Goal: Information Seeking & Learning: Check status

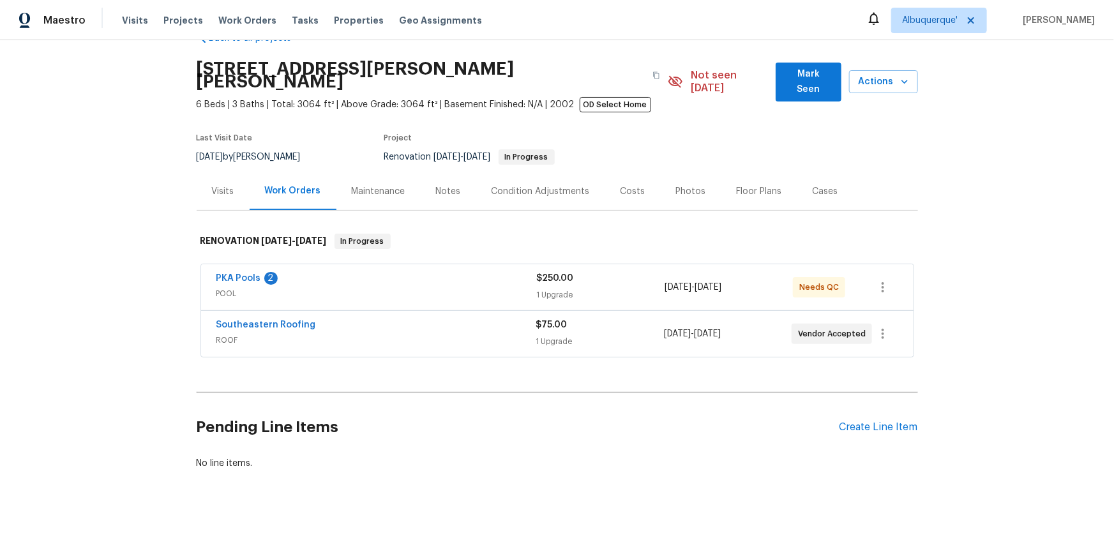
scroll to position [52, 0]
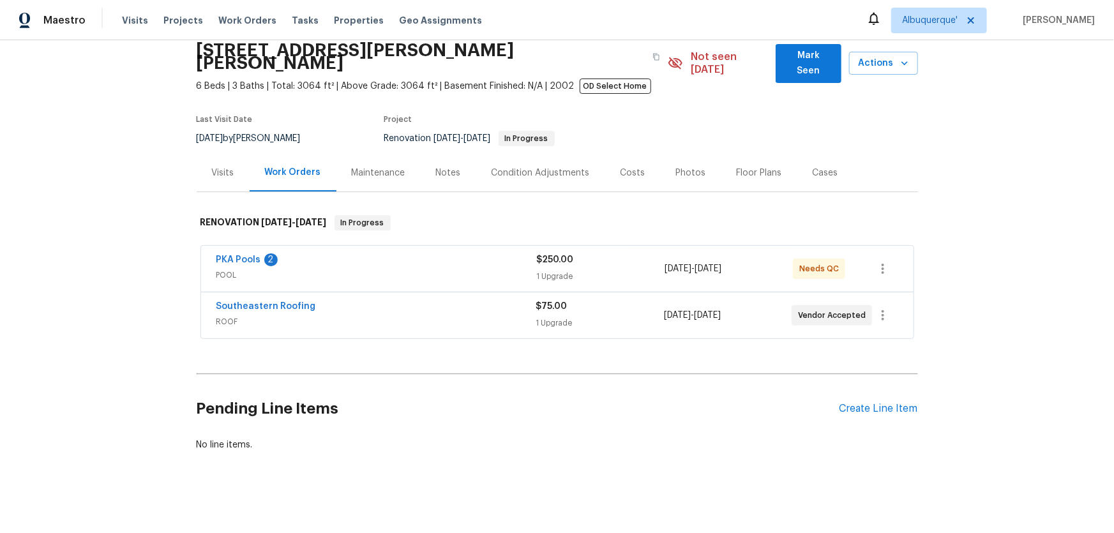
drag, startPoint x: 132, startPoint y: 264, endPoint x: 134, endPoint y: 275, distance: 11.0
click at [131, 264] on div "Back to all projects 19331 Sandy Springs Cir, Lutz, FL 33558 6 Beds | 3 Baths |…" at bounding box center [557, 286] width 1114 height 493
click at [164, 260] on div "Back to all projects 19331 Sandy Springs Cir, Lutz, FL 33558 6 Beds | 3 Baths |…" at bounding box center [557, 286] width 1114 height 493
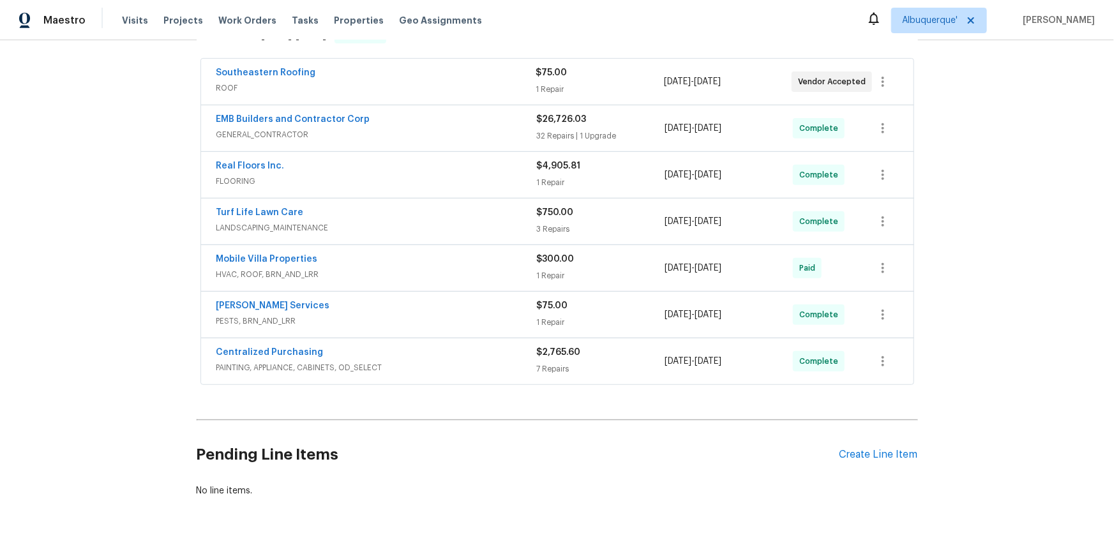
scroll to position [284, 0]
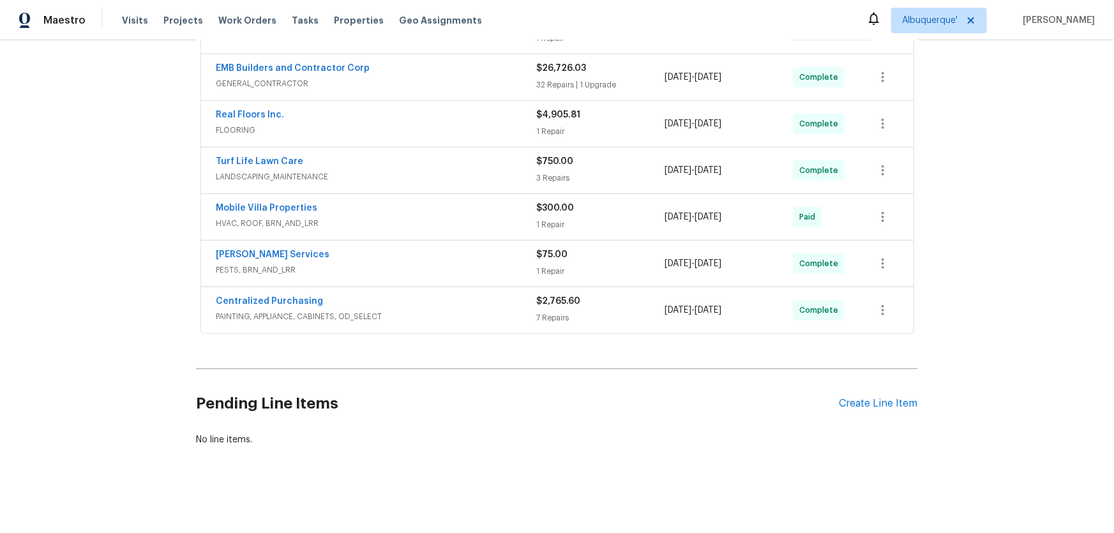
click at [159, 280] on div "Back to all projects 23910 Lake Bark Ct, Lutz, FL 33559 4 Beds | 2 Baths | Tota…" at bounding box center [557, 286] width 1114 height 493
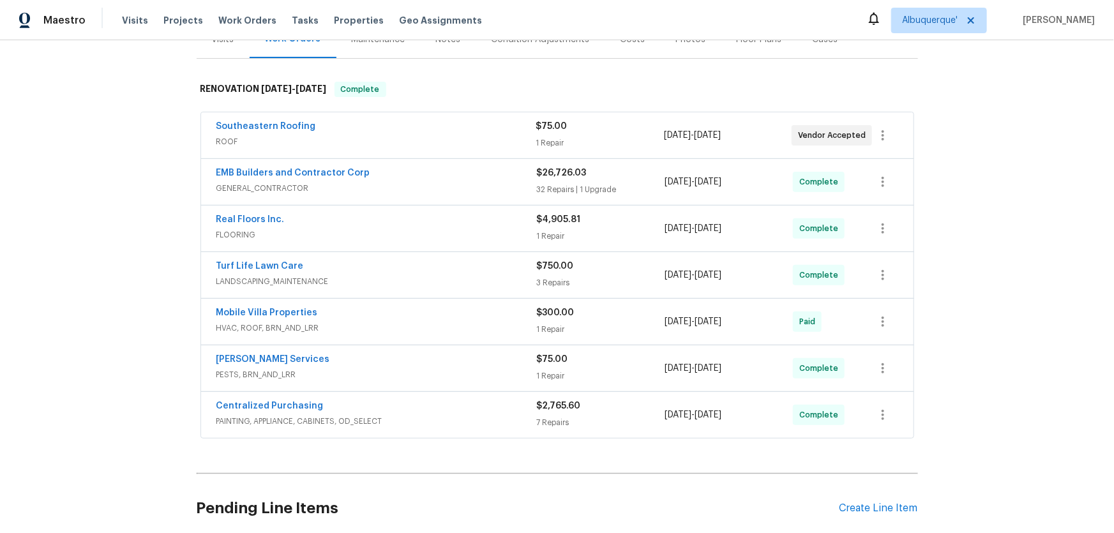
scroll to position [168, 0]
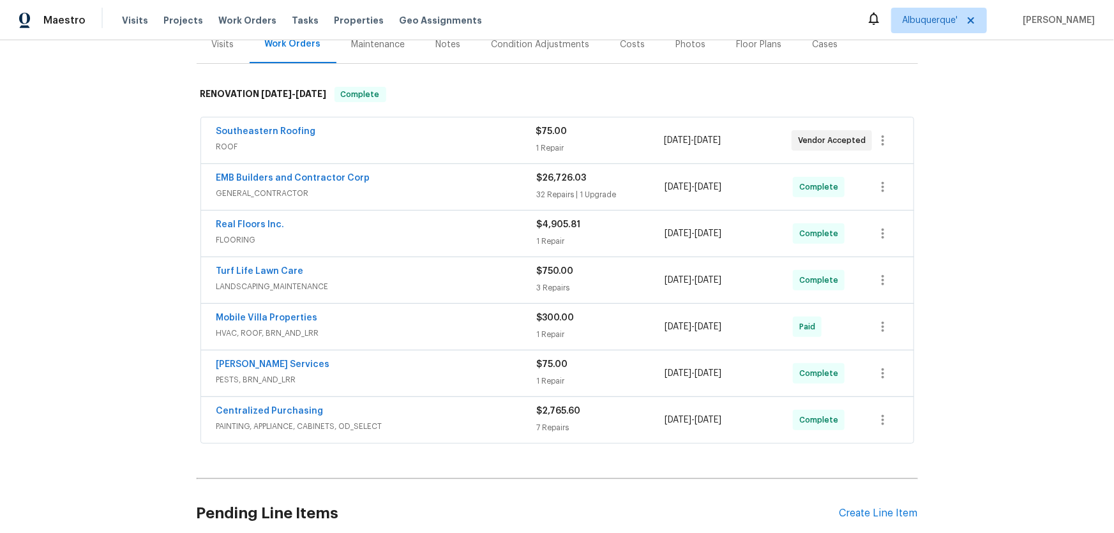
click at [160, 286] on div "Back to all projects 23910 Lake Bark Ct, Lutz, FL 33559 4 Beds | 2 Baths | Tota…" at bounding box center [557, 286] width 1114 height 493
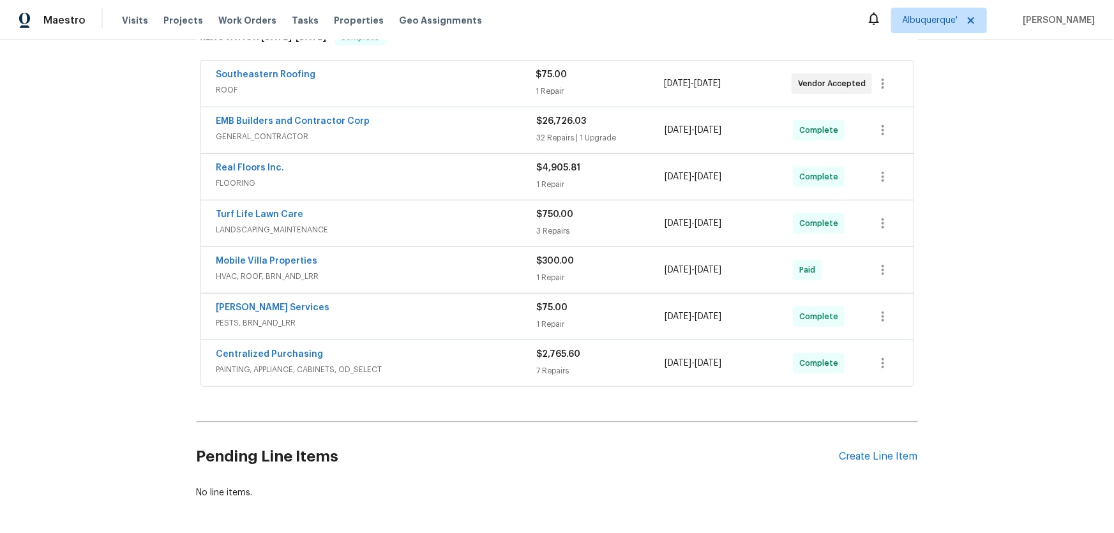
scroll to position [232, 0]
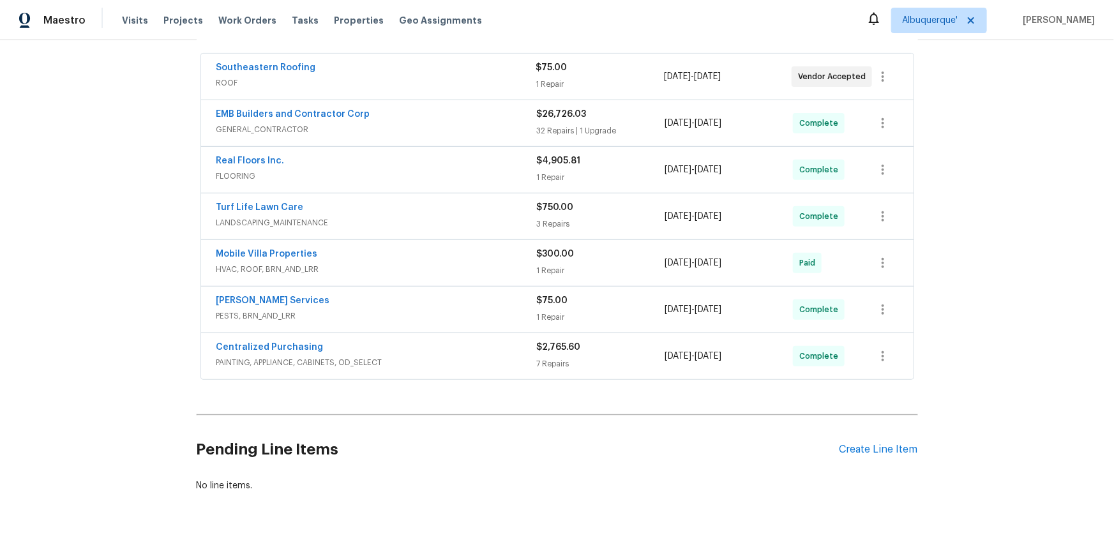
click at [140, 294] on div "Back to all projects 23910 Lake Bark Ct, Lutz, FL 33559 4 Beds | 2 Baths | Tota…" at bounding box center [557, 286] width 1114 height 493
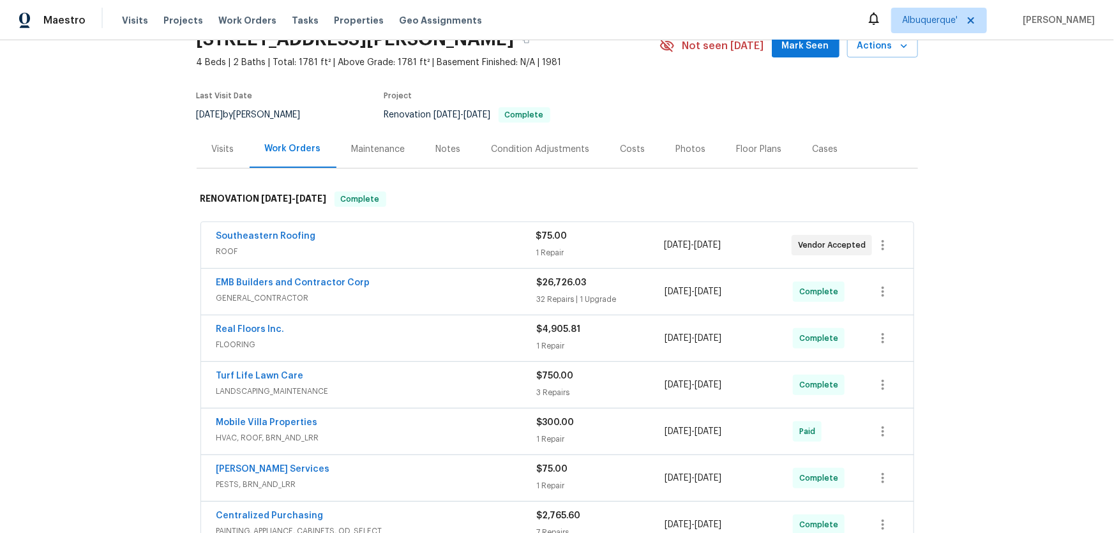
scroll to position [0, 0]
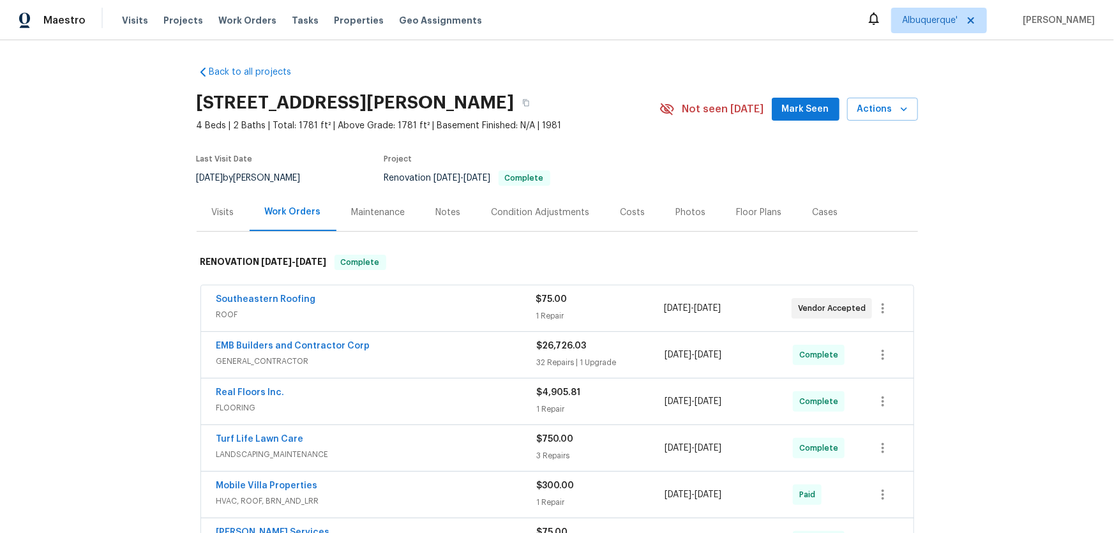
click at [131, 374] on div "Back to all projects 23910 Lake Bark Ct, Lutz, FL 33559 4 Beds | 2 Baths | Tota…" at bounding box center [557, 286] width 1114 height 493
click at [109, 295] on div "Back to all projects 23910 Lake Bark Ct, Lutz, FL 33559 4 Beds | 2 Baths | Tota…" at bounding box center [557, 286] width 1114 height 493
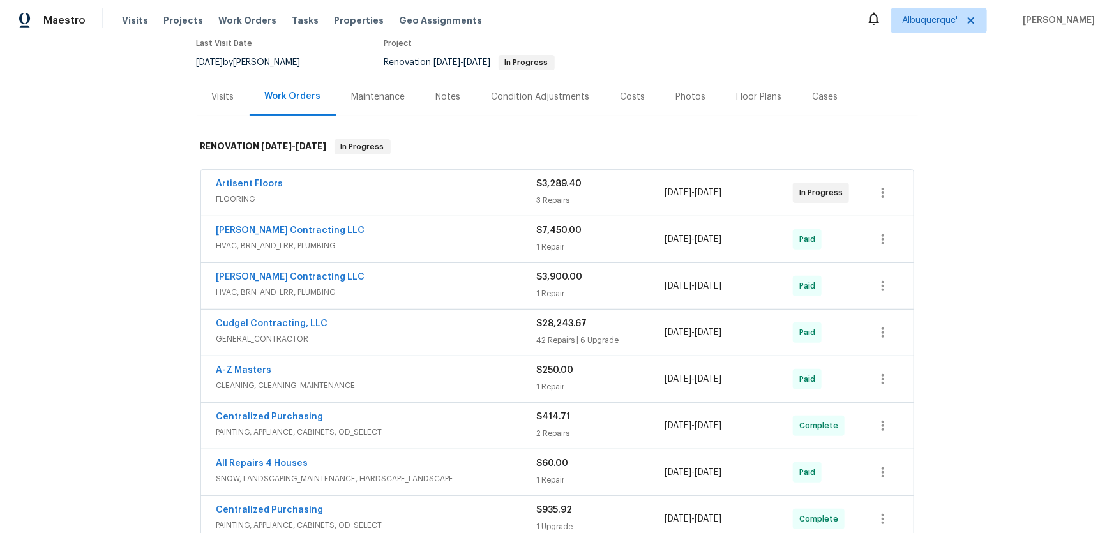
click at [130, 281] on div "Back to all projects 4127 Burnett Ave, Saint Louis, MO 63125 2 Beds | 1 Baths |…" at bounding box center [557, 286] width 1114 height 493
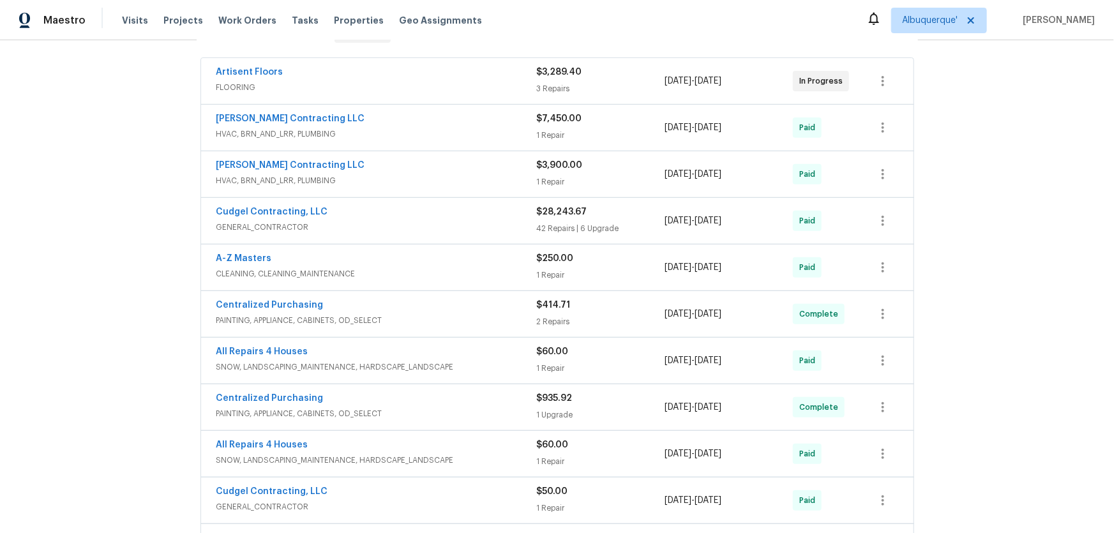
scroll to position [232, 0]
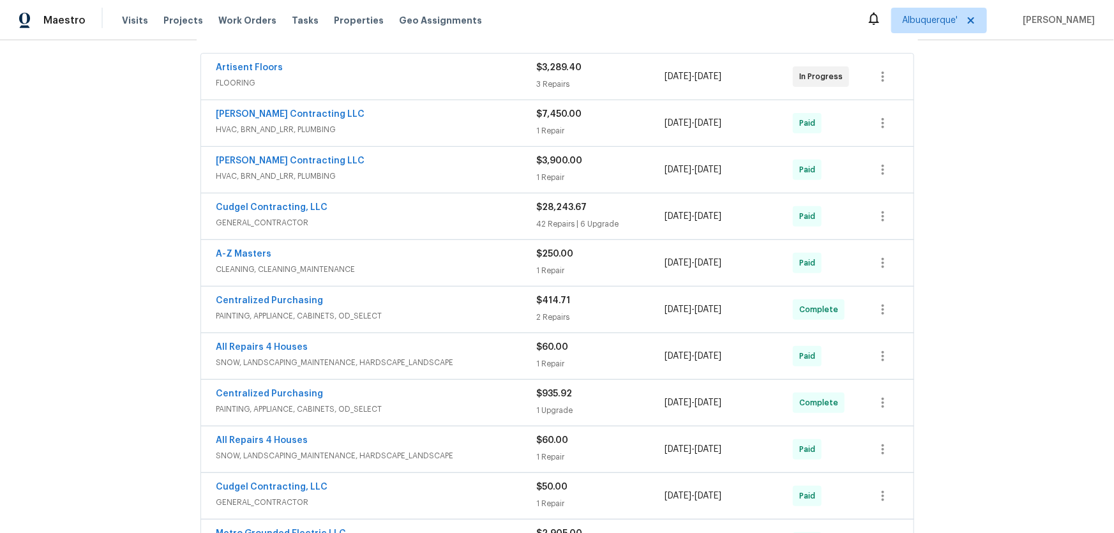
click at [118, 271] on div "Back to all projects 4127 Burnett Ave, Saint Louis, MO 63125 2 Beds | 1 Baths |…" at bounding box center [557, 286] width 1114 height 493
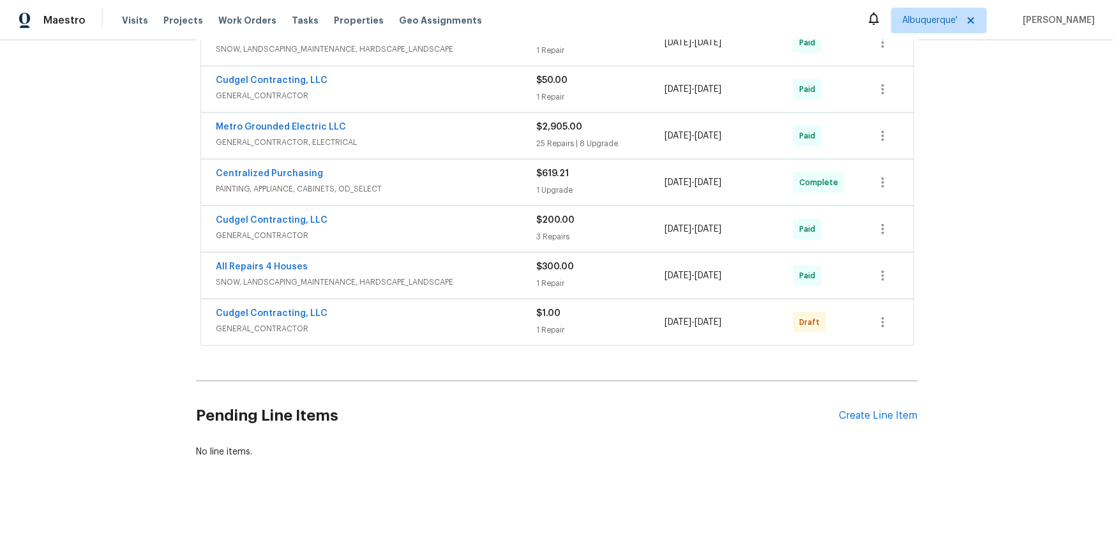
scroll to position [174, 0]
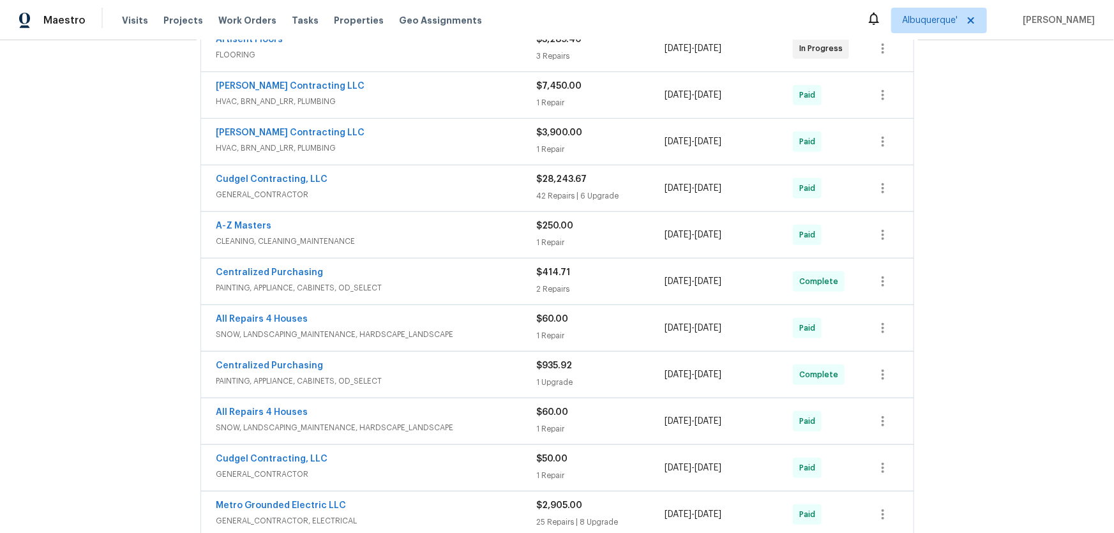
scroll to position [290, 0]
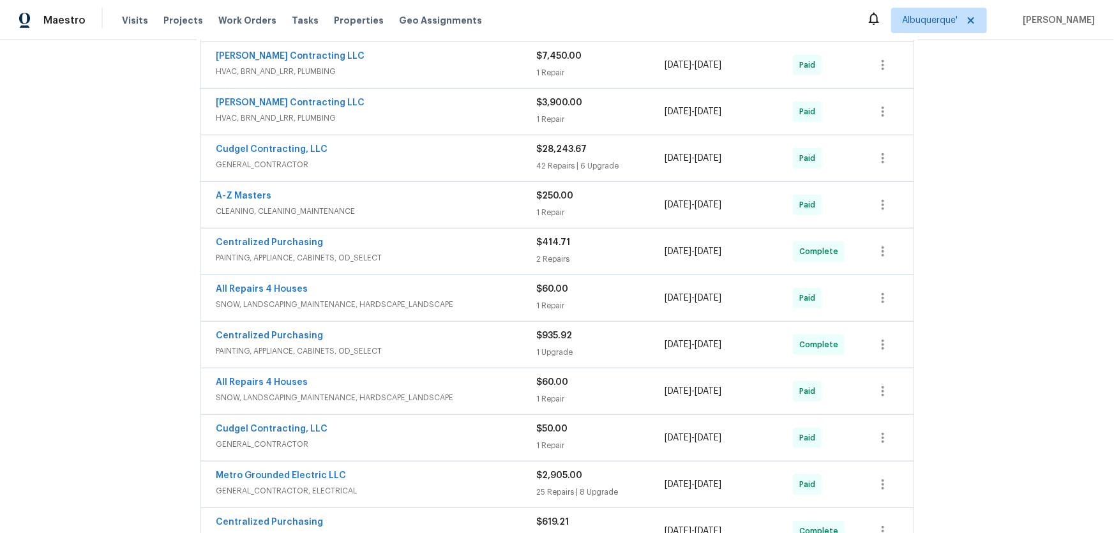
click at [157, 271] on div "Back to all projects 4127 Burnett Ave, Saint Louis, MO 63125 2 Beds | 1 Baths |…" at bounding box center [557, 286] width 1114 height 493
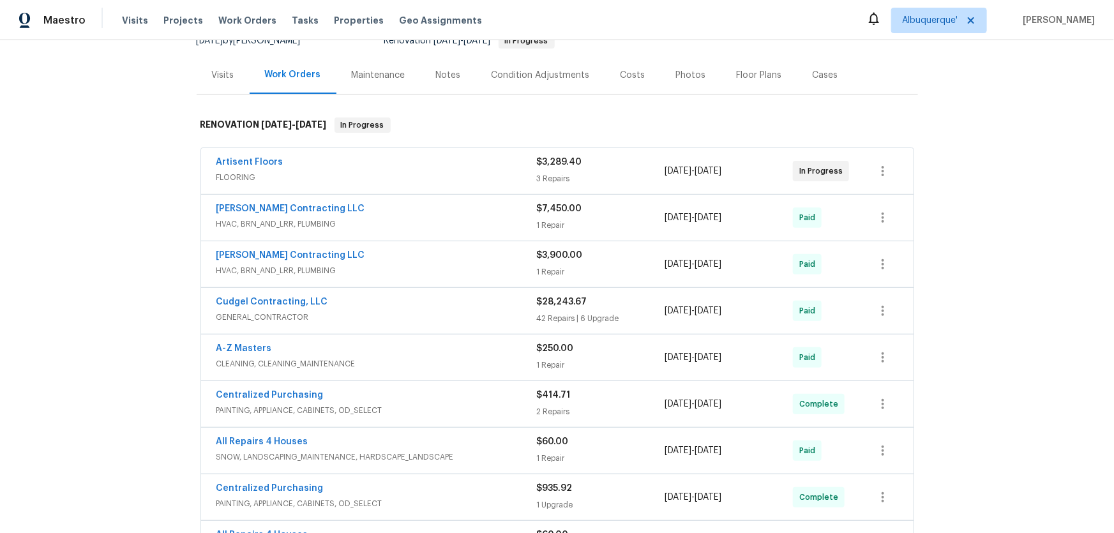
scroll to position [348, 0]
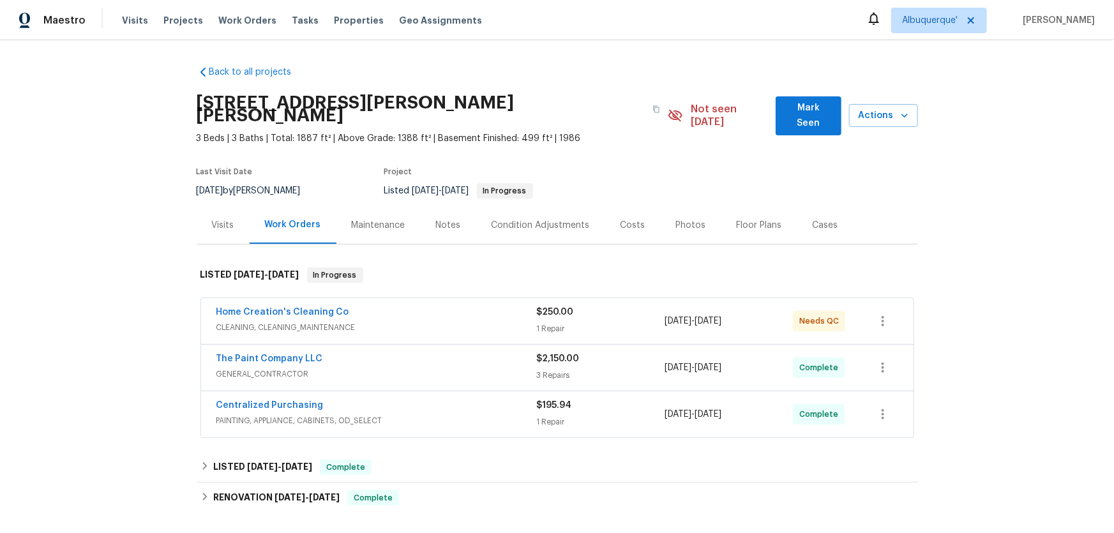
click at [200, 213] on div "Visits" at bounding box center [223, 225] width 53 height 38
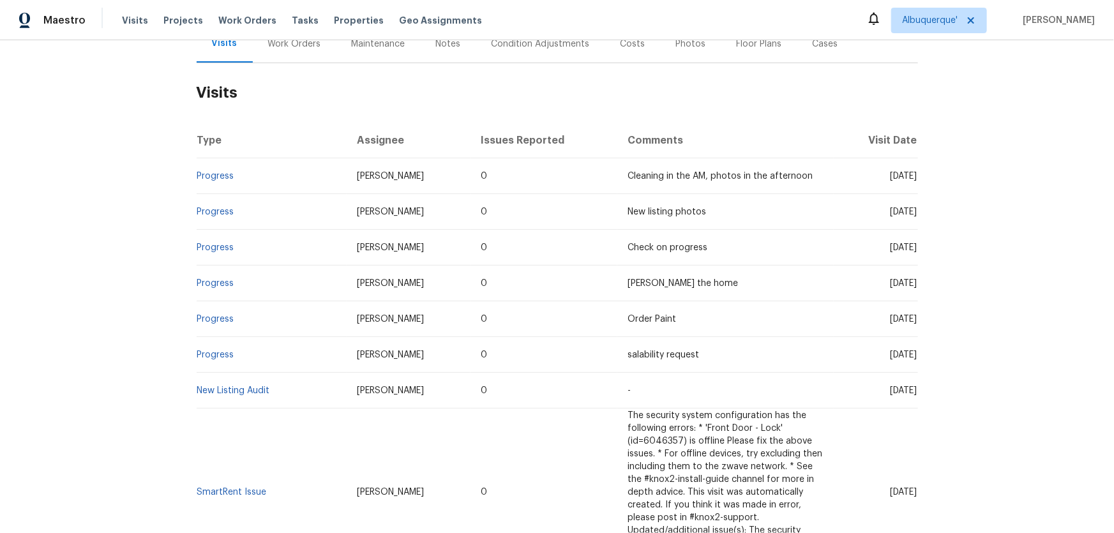
scroll to position [116, 0]
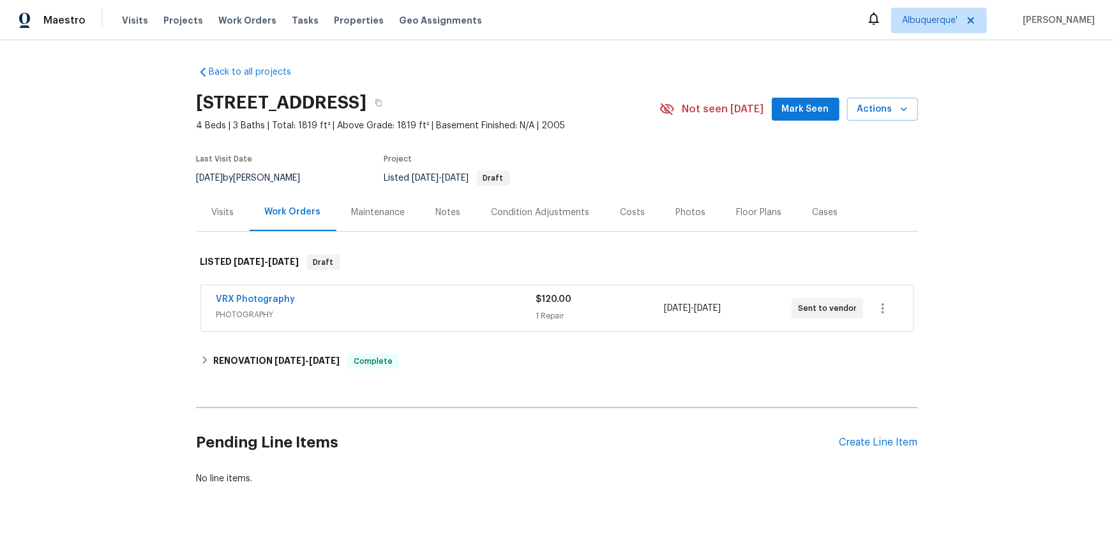
click at [223, 217] on div "Visits" at bounding box center [223, 212] width 22 height 13
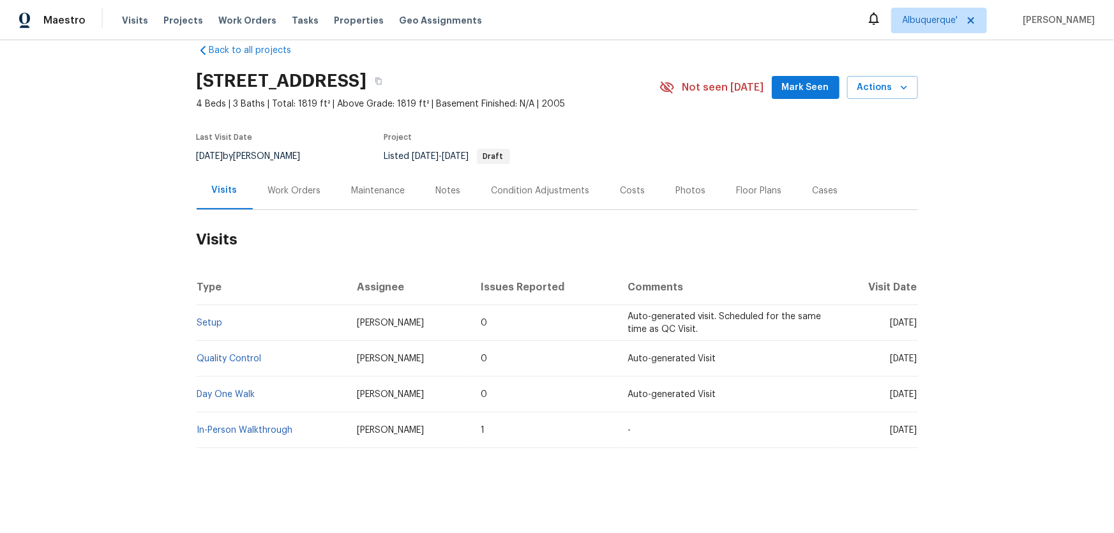
scroll to position [32, 0]
click at [198, 317] on link "Setup" at bounding box center [210, 321] width 26 height 9
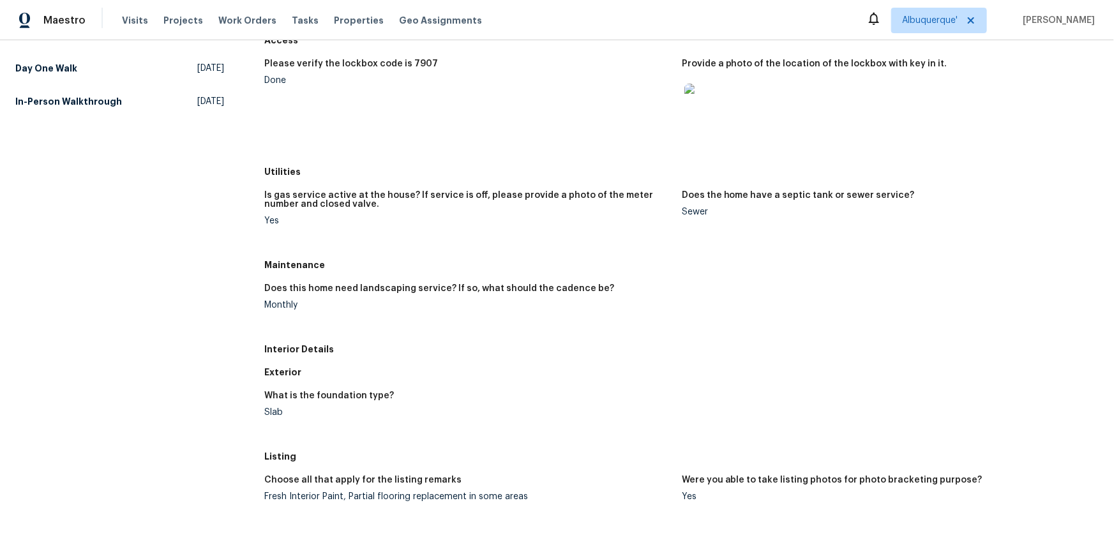
scroll to position [174, 0]
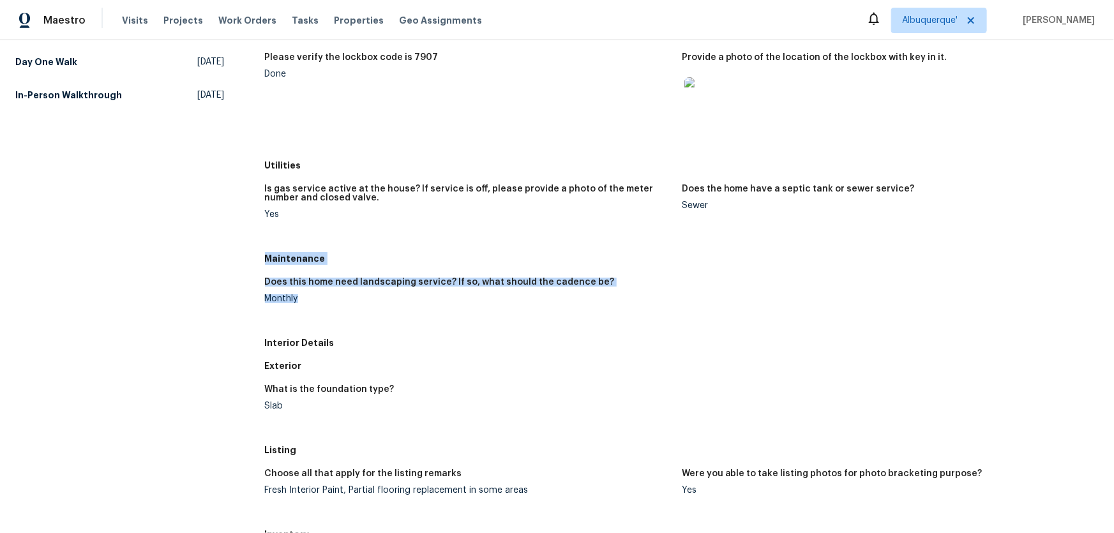
drag, startPoint x: 255, startPoint y: 257, endPoint x: 397, endPoint y: 296, distance: 147.4
click at [397, 296] on div "All visits 46027 W Guilder Ave Maricopa, AZ 85139 Home details Other Visits Qua…" at bounding box center [556, 408] width 1083 height 1033
click at [307, 296] on div "Monthly" at bounding box center [468, 298] width 407 height 9
drag, startPoint x: 334, startPoint y: 287, endPoint x: 543, endPoint y: 290, distance: 208.8
click at [543, 290] on div "Does this home need landscaping service? If so, what should the cadence be?" at bounding box center [468, 286] width 407 height 17
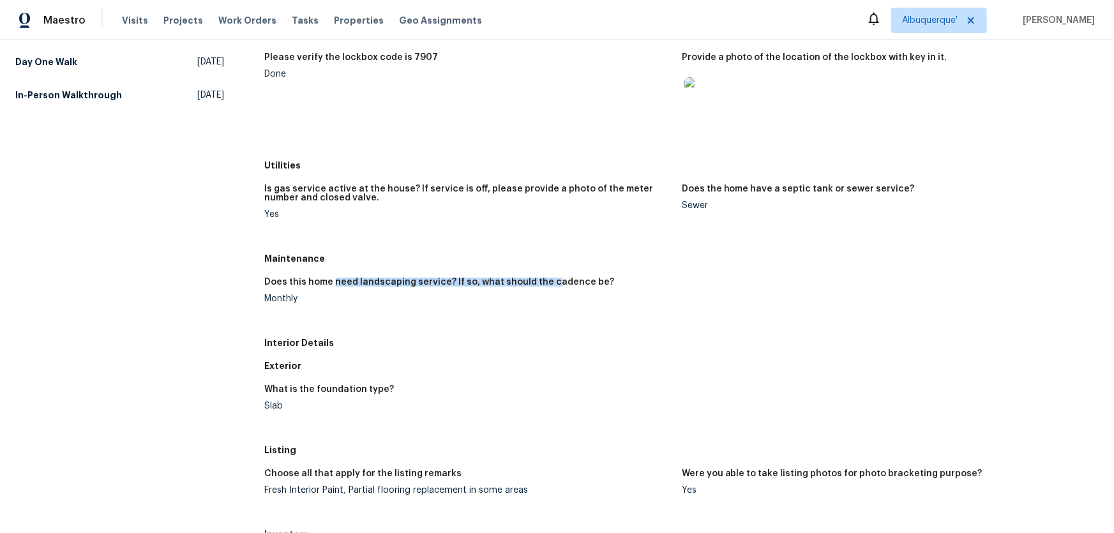
click at [479, 289] on div "Does this home need landscaping service? If so, what should the cadence be?" at bounding box center [468, 286] width 407 height 17
drag, startPoint x: 311, startPoint y: 299, endPoint x: 253, endPoint y: 303, distance: 58.2
click at [253, 303] on div "All visits 46027 W Guilder Ave Maricopa, AZ 85139 Home details Other Visits Qua…" at bounding box center [556, 408] width 1083 height 1033
click at [286, 308] on figure "Does this home need landscaping service? If so, what should the cadence be? Mon…" at bounding box center [473, 301] width 417 height 46
click at [269, 306] on figure "Does this home need landscaping service? If so, what should the cadence be? Mon…" at bounding box center [473, 301] width 417 height 46
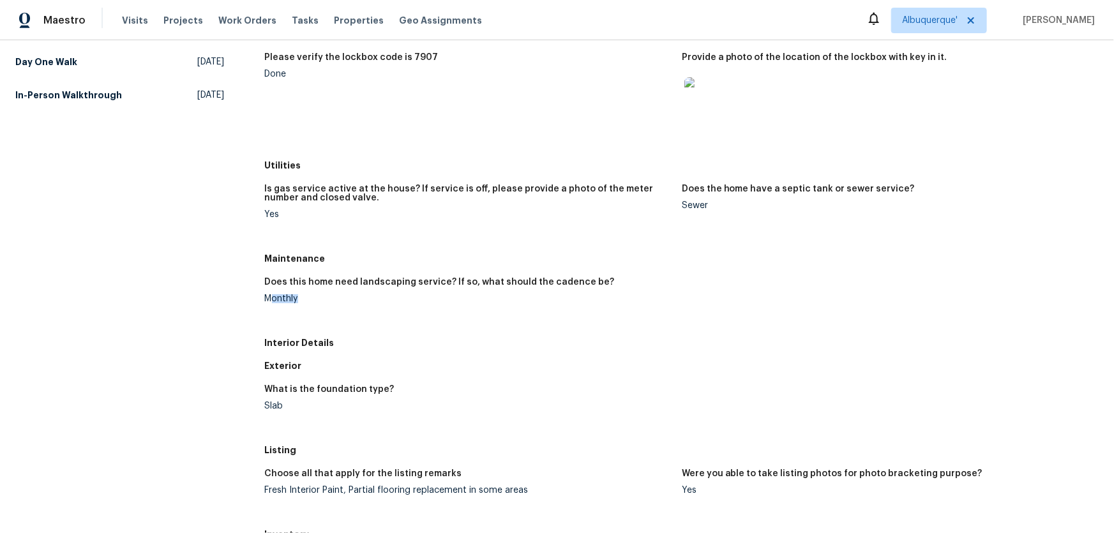
click at [303, 299] on div "Monthly" at bounding box center [468, 298] width 407 height 9
click at [310, 303] on figure "Does this home need landscaping service? If so, what should the cadence be? Mon…" at bounding box center [473, 301] width 417 height 46
drag, startPoint x: 306, startPoint y: 295, endPoint x: 246, endPoint y: 297, distance: 60.0
click at [255, 293] on div "All visits 46027 W Guilder Ave Maricopa, AZ 85139 Home details Other Visits Qua…" at bounding box center [556, 408] width 1083 height 1033
click at [304, 299] on div "Monthly" at bounding box center [468, 298] width 407 height 9
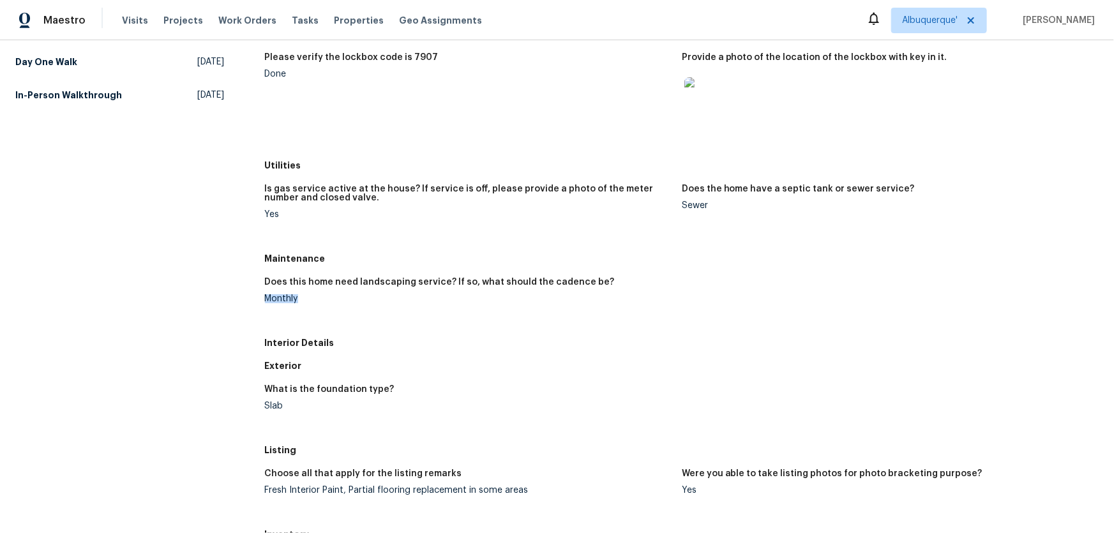
drag, startPoint x: 304, startPoint y: 299, endPoint x: 239, endPoint y: 312, distance: 66.5
click at [240, 312] on div "All visits 46027 W Guilder Ave Maricopa, AZ 85139 Home details Other Visits Qua…" at bounding box center [556, 408] width 1083 height 1033
click at [259, 319] on div "All visits 46027 W Guilder Ave Maricopa, AZ 85139 Home details Other Visits Qua…" at bounding box center [556, 408] width 1083 height 1033
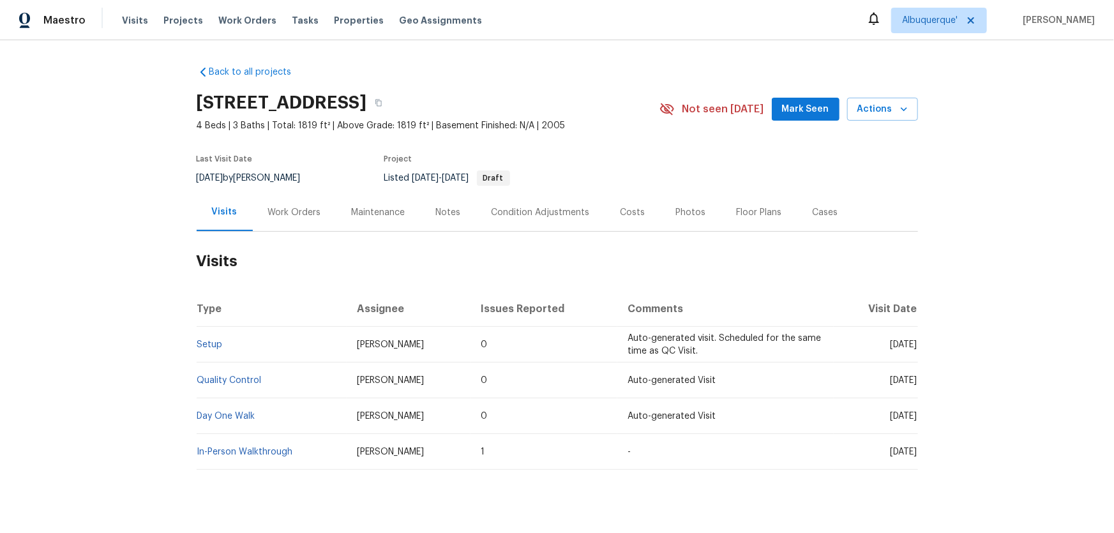
click at [274, 225] on div "Work Orders" at bounding box center [295, 212] width 84 height 38
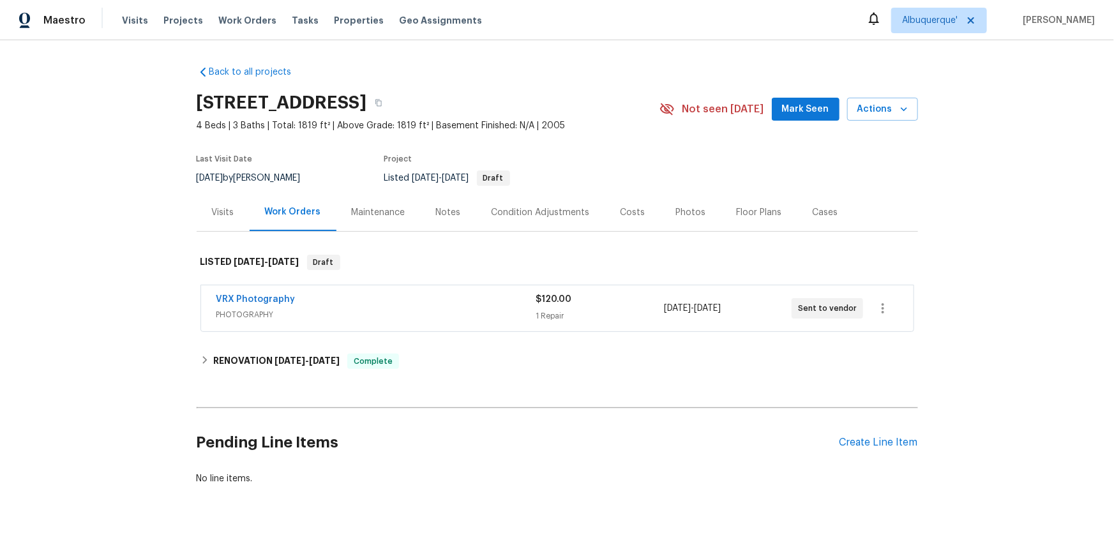
click at [390, 219] on div "Maintenance" at bounding box center [378, 212] width 84 height 38
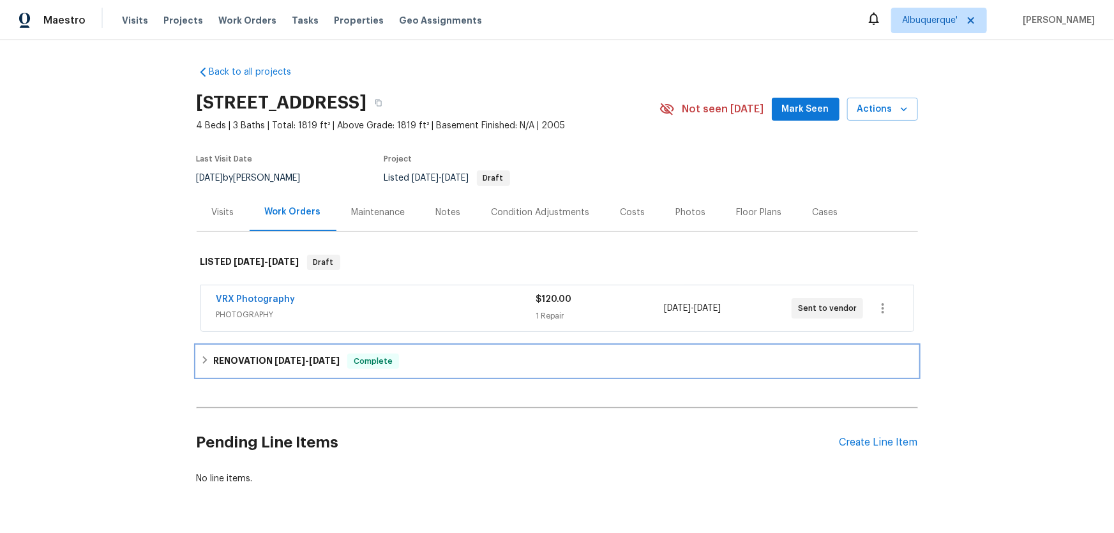
click at [232, 362] on h6 "RENOVATION [DATE] - [DATE]" at bounding box center [276, 361] width 126 height 15
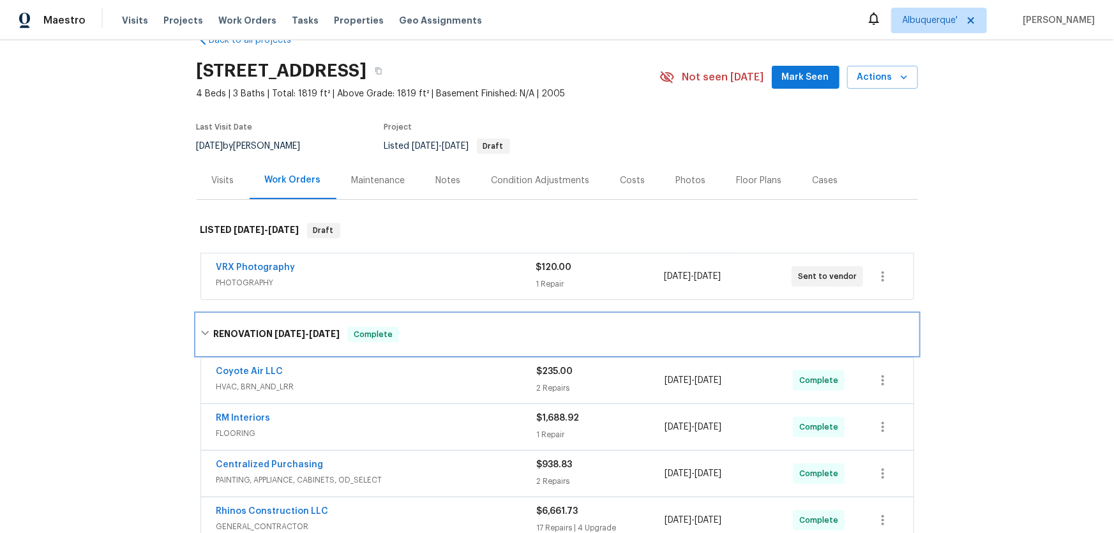
scroll to position [57, 0]
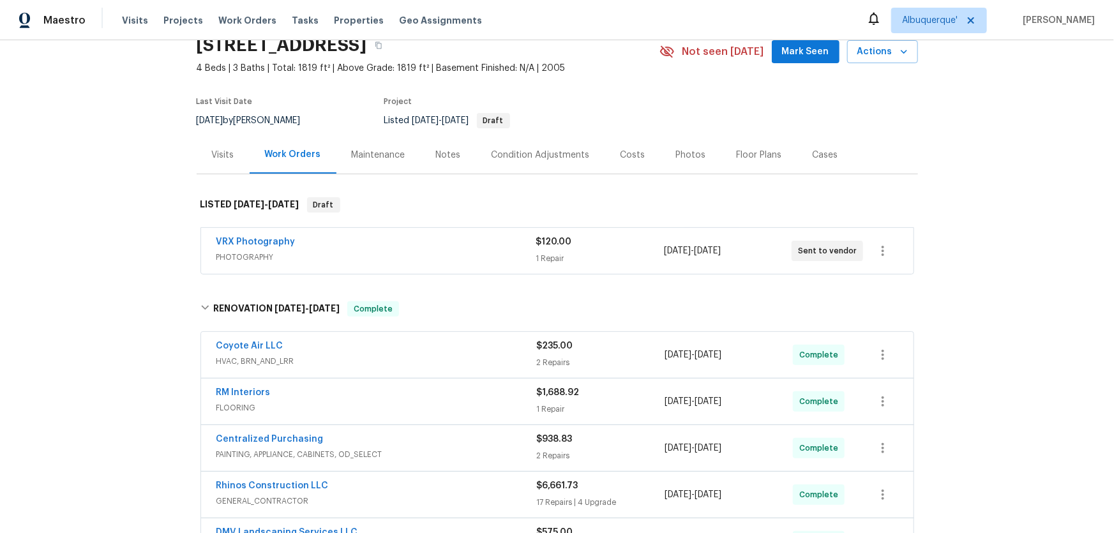
click at [217, 161] on div "Visits" at bounding box center [223, 155] width 53 height 38
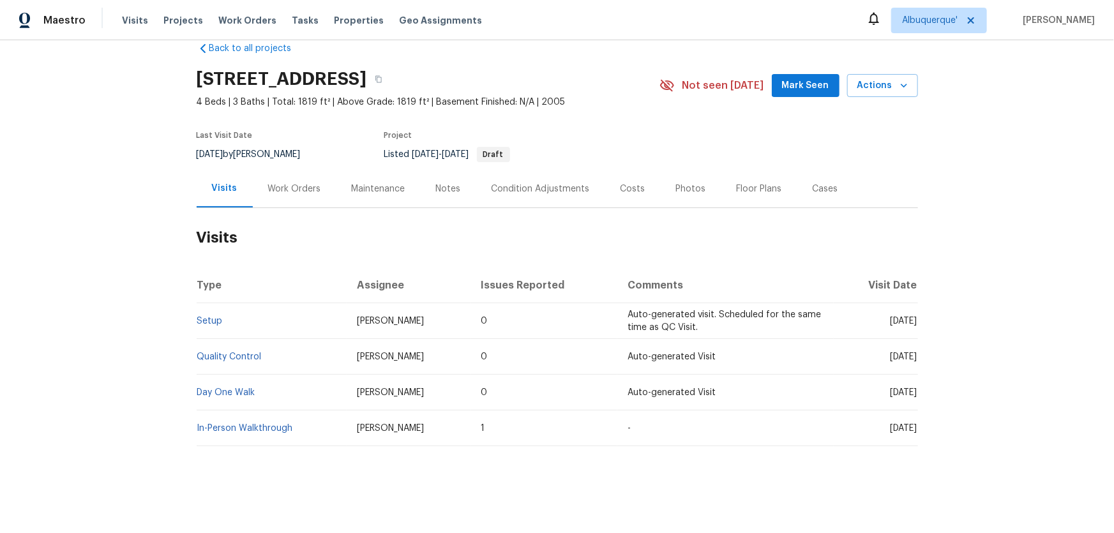
click at [287, 170] on div "Work Orders" at bounding box center [295, 189] width 84 height 38
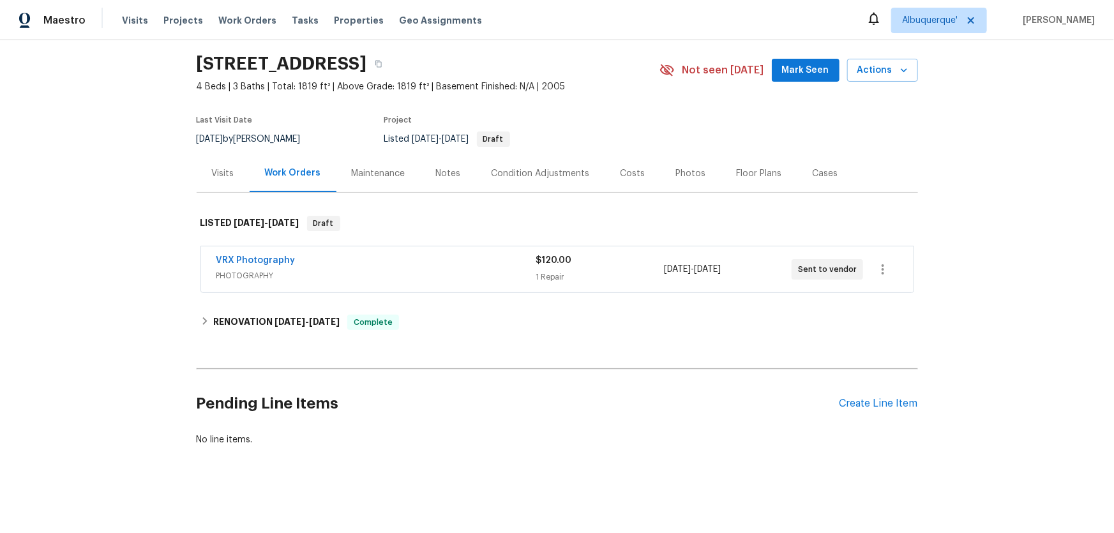
click at [373, 172] on div "Maintenance" at bounding box center [378, 173] width 84 height 38
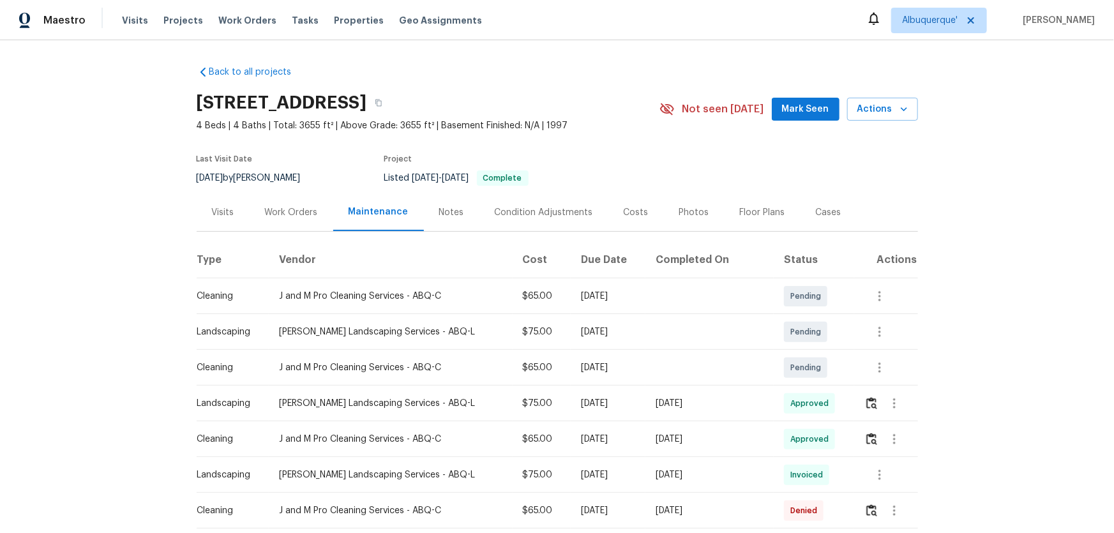
click at [301, 211] on div "Work Orders" at bounding box center [291, 212] width 53 height 13
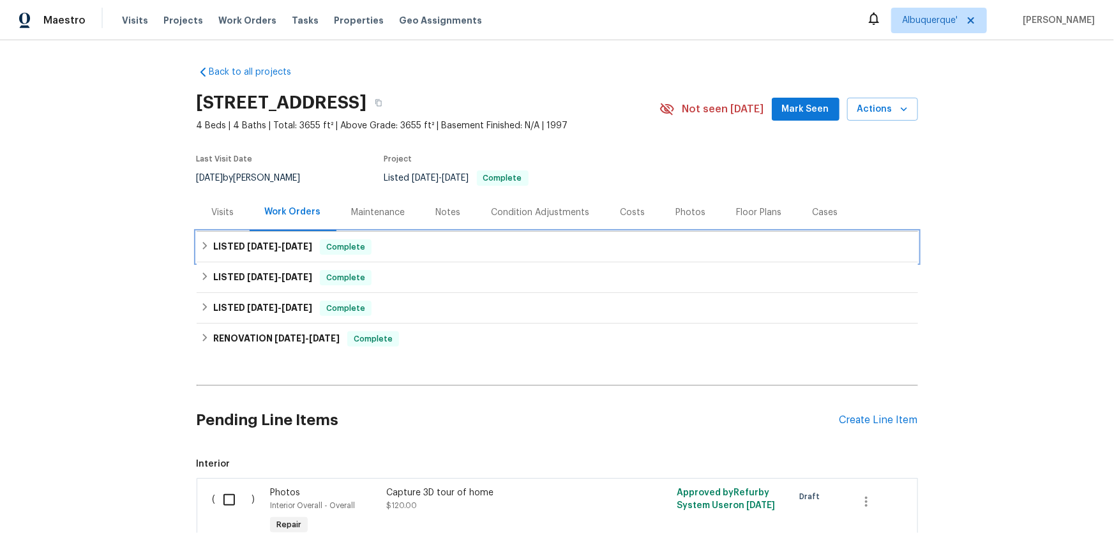
click at [255, 259] on div "LISTED [DATE] - [DATE] Complete" at bounding box center [557, 247] width 721 height 31
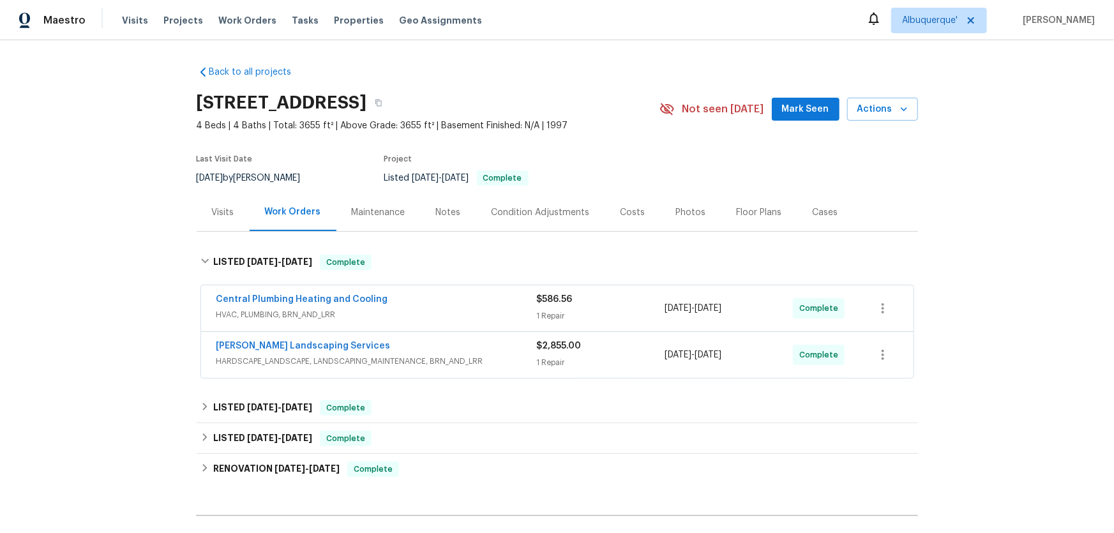
click at [255, 387] on div "Back to all projects [STREET_ADDRESS] 4 Beds | 4 Baths | Total: 3655 ft² | Abov…" at bounding box center [557, 379] width 721 height 646
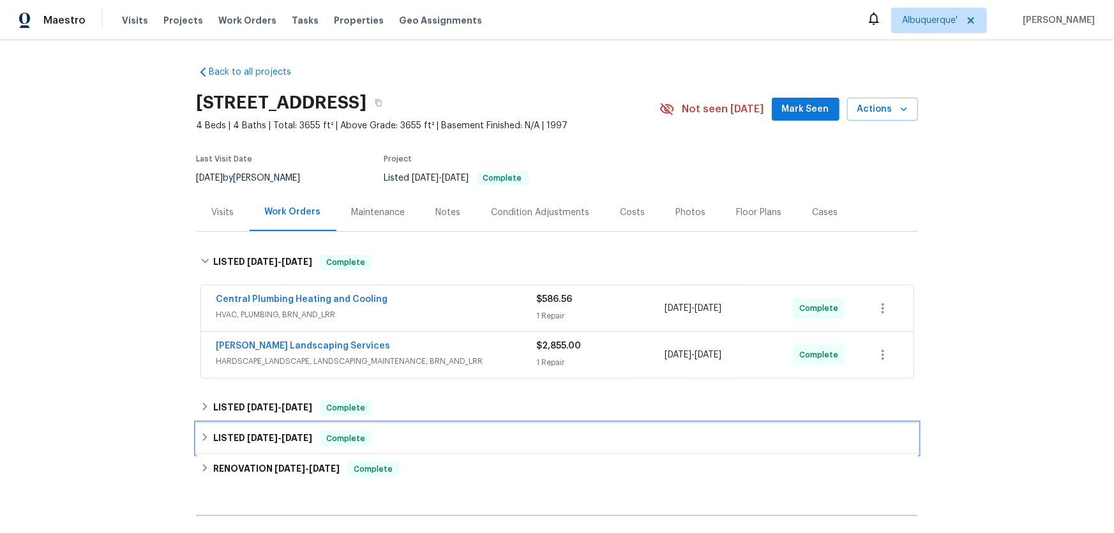
click at [262, 428] on div "LISTED [DATE] - [DATE] Complete" at bounding box center [557, 438] width 721 height 31
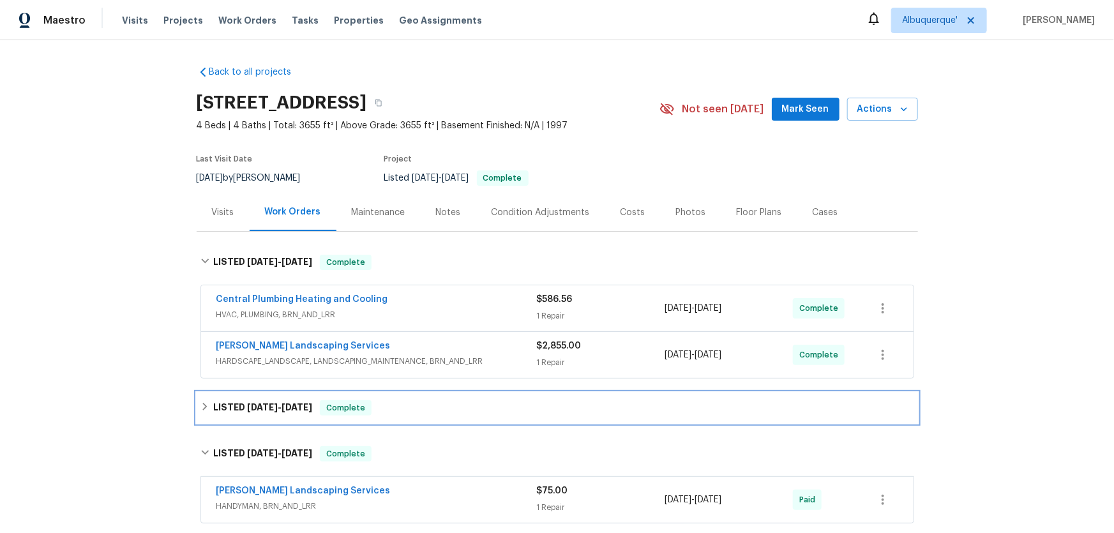
click at [254, 413] on h6 "LISTED [DATE] - [DATE]" at bounding box center [262, 407] width 99 height 15
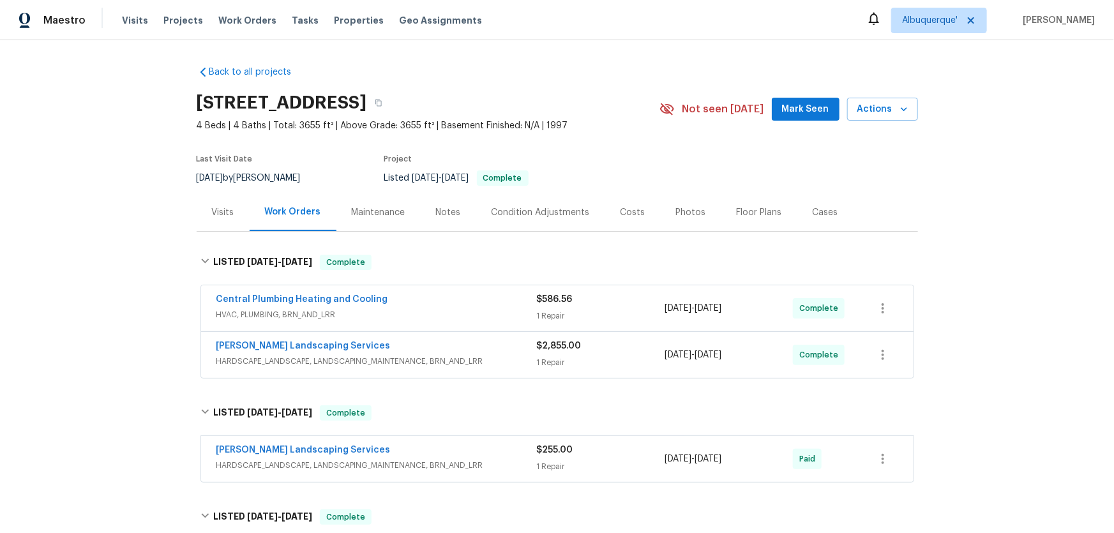
click at [212, 207] on div "Visits" at bounding box center [223, 212] width 22 height 13
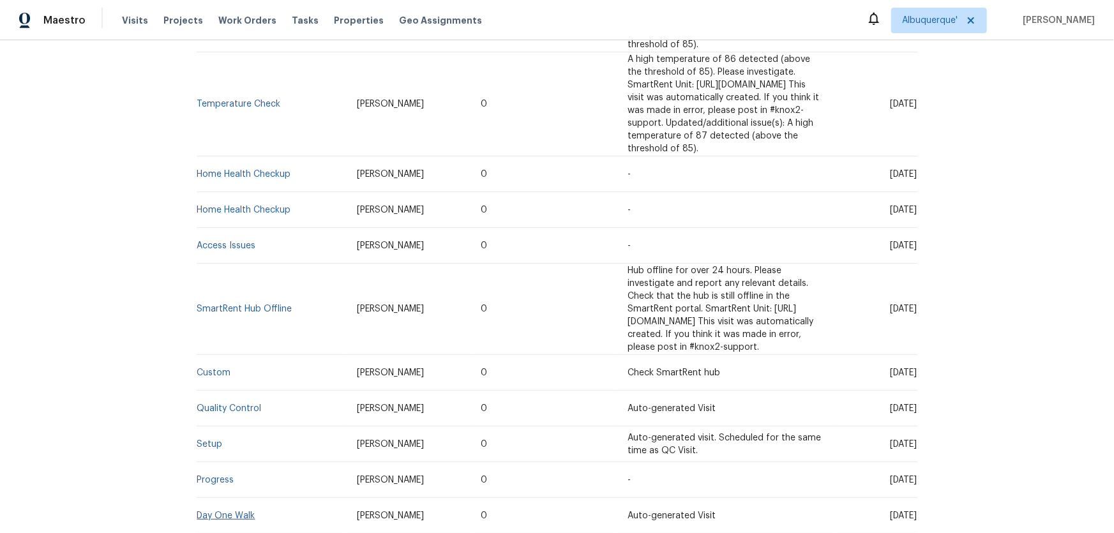
scroll to position [696, 0]
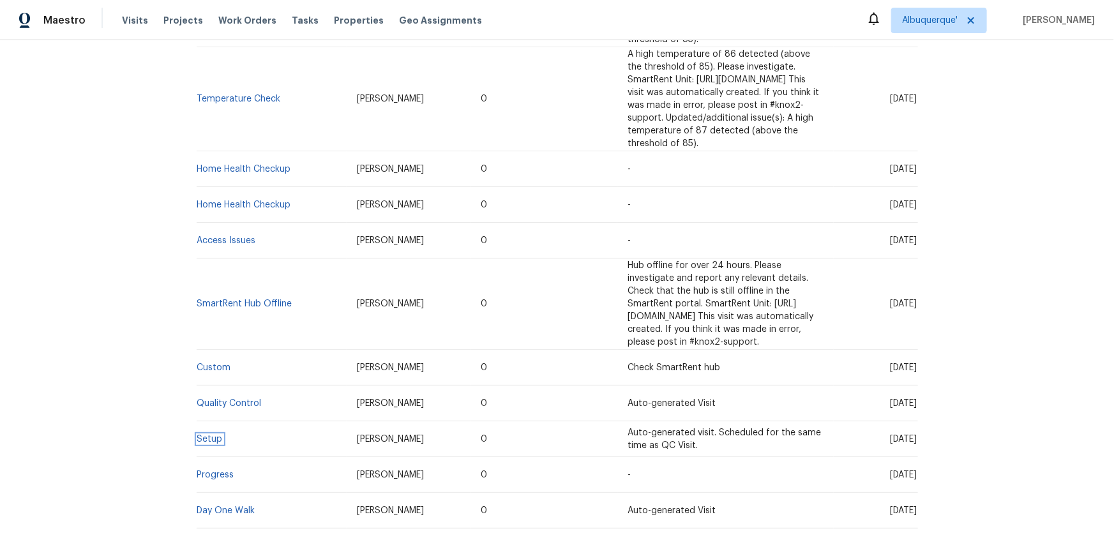
click at [201, 435] on link "Setup" at bounding box center [210, 439] width 26 height 9
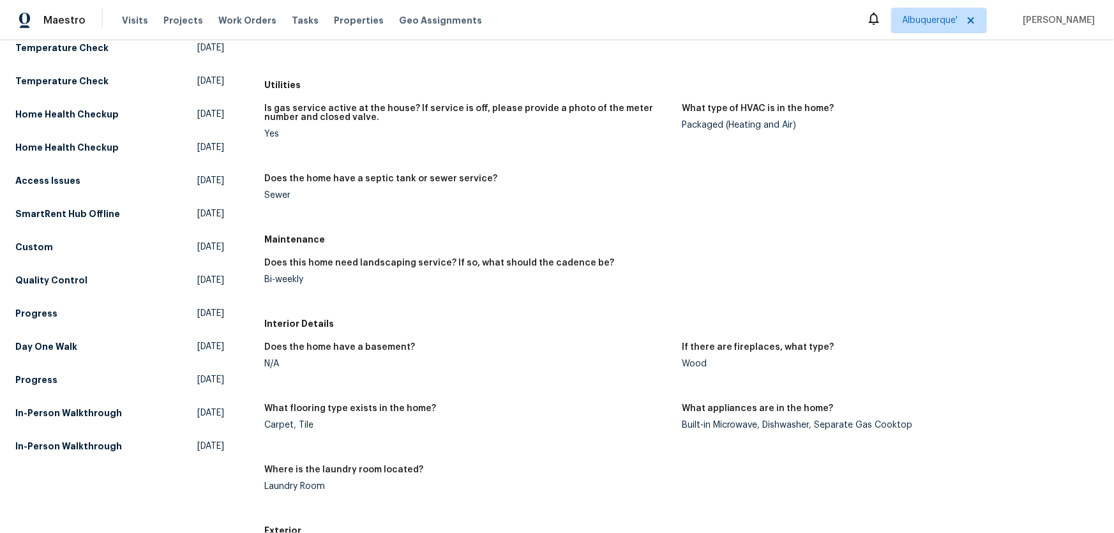
scroll to position [290, 0]
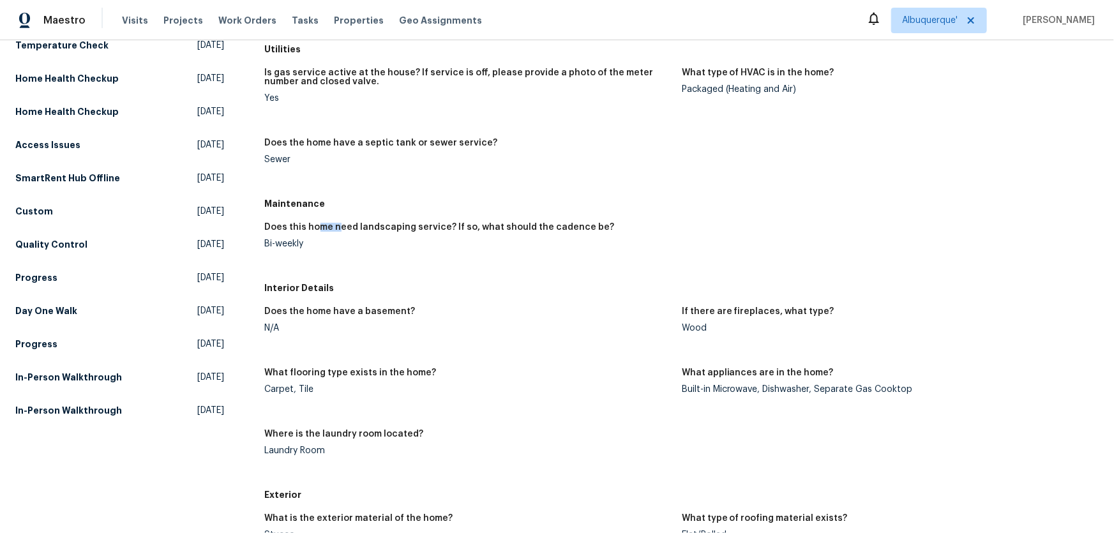
drag, startPoint x: 336, startPoint y: 237, endPoint x: 234, endPoint y: 236, distance: 102.1
click at [394, 273] on div "Does this home need landscaping service? If so, what should the cadence be? Bi-…" at bounding box center [682, 245] width 834 height 61
drag, startPoint x: 311, startPoint y: 243, endPoint x: 267, endPoint y: 249, distance: 45.1
click at [267, 249] on figure "Does this home need landscaping service? If so, what should the cadence be? Bi-…" at bounding box center [473, 246] width 417 height 46
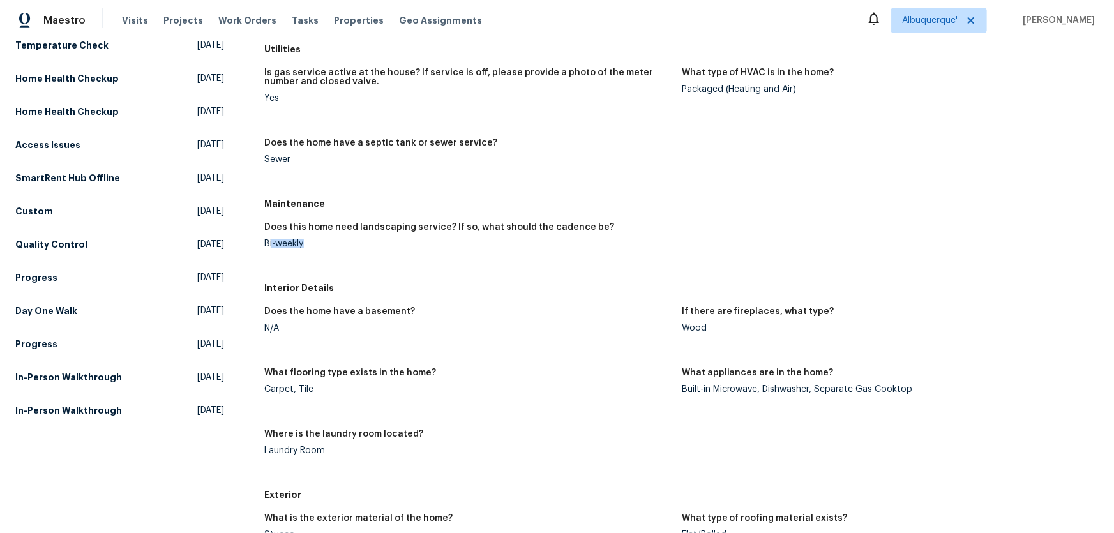
click at [474, 261] on figure "Does this home need landscaping service? If so, what should the cadence be? Bi-…" at bounding box center [473, 246] width 417 height 46
